Goal: Task Accomplishment & Management: Use online tool/utility

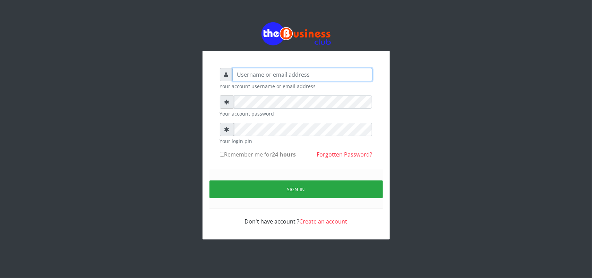
type input "uwa"
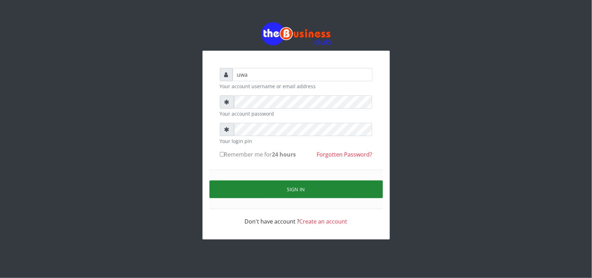
click at [293, 186] on button "Sign in" at bounding box center [295, 189] width 173 height 18
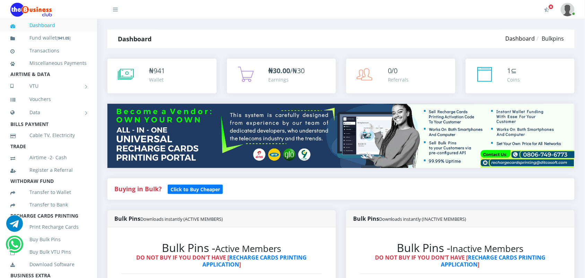
click at [519, 35] on link "Dashboard" at bounding box center [520, 39] width 29 height 8
click at [146, 43] on h1 "Dashboard" at bounding box center [135, 39] width 34 height 10
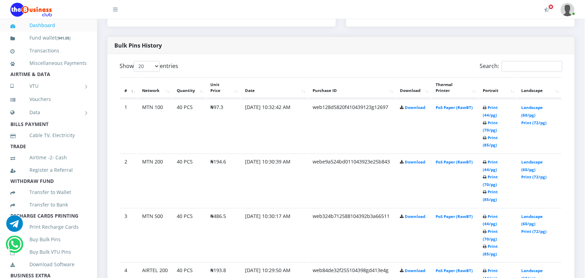
scroll to position [347, 0]
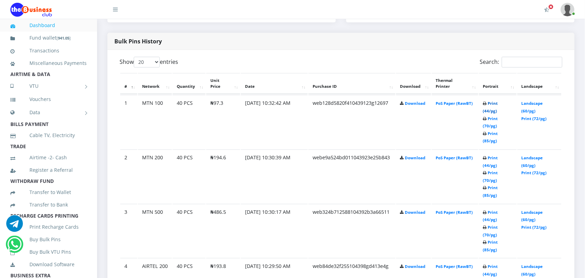
click at [491, 103] on link "Print (44/pg)" at bounding box center [490, 107] width 15 height 13
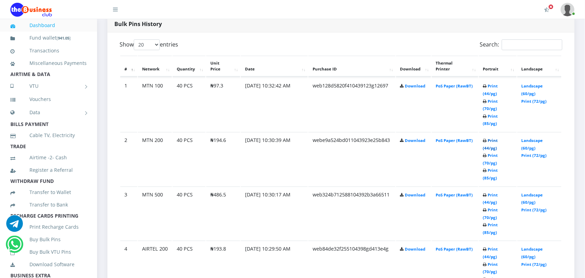
click at [489, 138] on link "Print (44/pg)" at bounding box center [490, 144] width 15 height 13
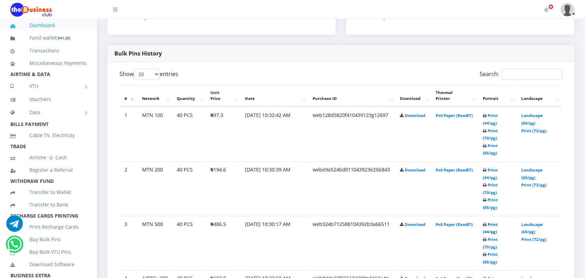
click at [489, 222] on link "Print (44/pg)" at bounding box center [490, 228] width 15 height 13
click at [489, 276] on link "Print (44/pg)" at bounding box center [490, 282] width 15 height 13
click at [488, 276] on link "Print (44/pg)" at bounding box center [490, 282] width 15 height 13
click at [491, 276] on link "Print (44/pg)" at bounding box center [490, 282] width 15 height 13
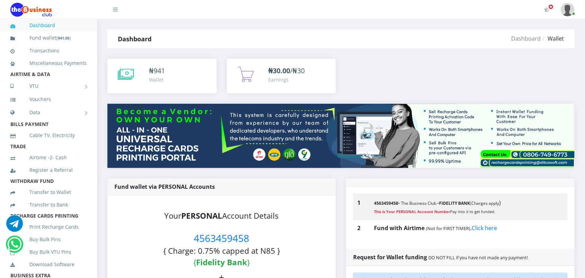
click at [192, 39] on div "Dashboard" at bounding box center [185, 38] width 156 height 19
click at [147, 40] on strong "Dashboard" at bounding box center [135, 39] width 34 height 8
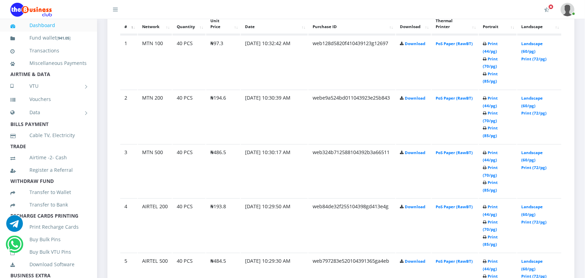
scroll to position [416, 0]
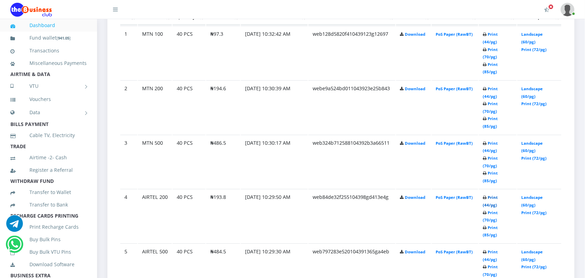
click at [492, 195] on link "Print (44/pg)" at bounding box center [490, 201] width 15 height 13
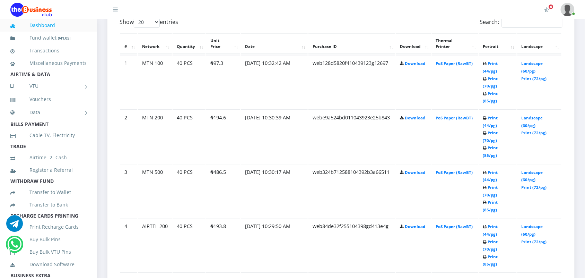
scroll to position [416, 0]
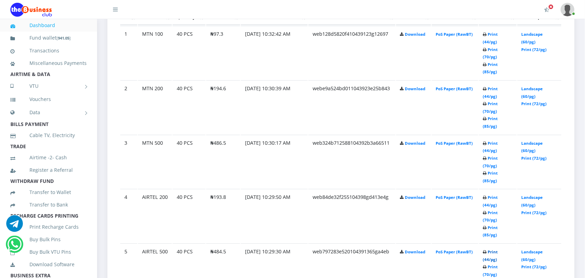
click at [492, 249] on link "Print (44/pg)" at bounding box center [490, 255] width 15 height 13
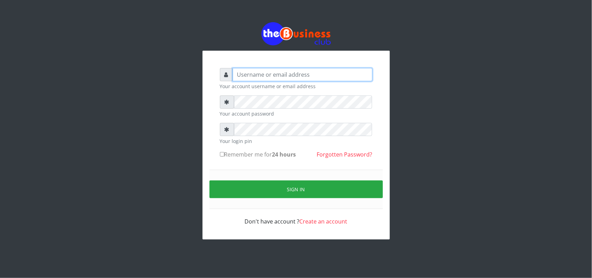
type input "uwa"
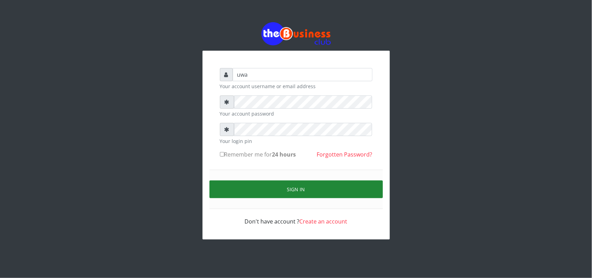
click at [300, 190] on button "Sign in" at bounding box center [295, 189] width 173 height 18
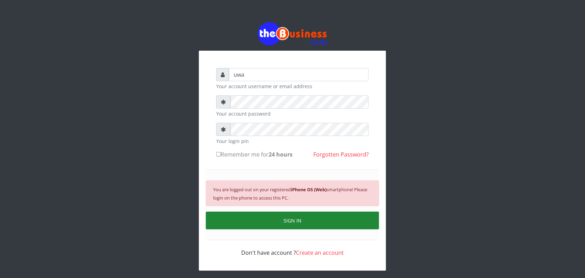
click at [290, 221] on button "SIGN IN" at bounding box center [292, 220] width 173 height 18
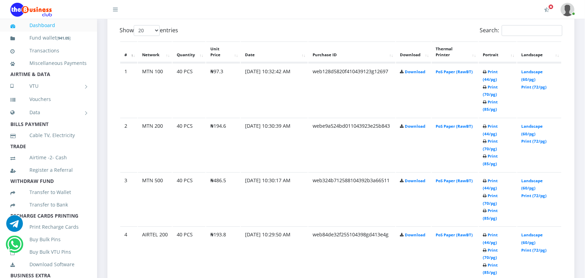
scroll to position [380, 0]
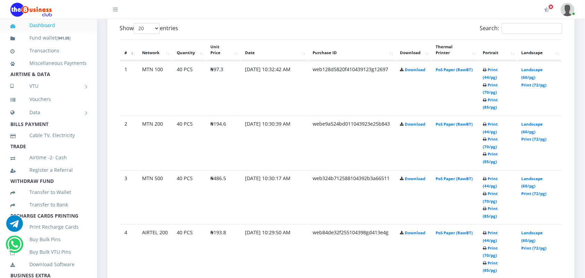
click at [491, 115] on td "Print (44/pg) Print (70/pg) Print (85/pg)" at bounding box center [498, 88] width 38 height 54
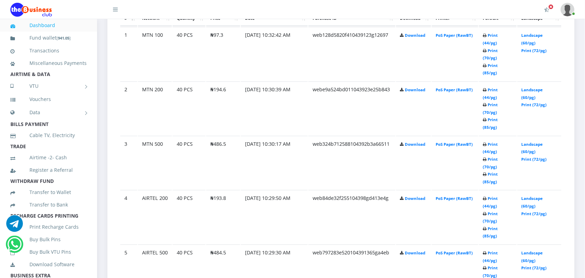
scroll to position [432, 0]
